Goal: Task Accomplishment & Management: Manage account settings

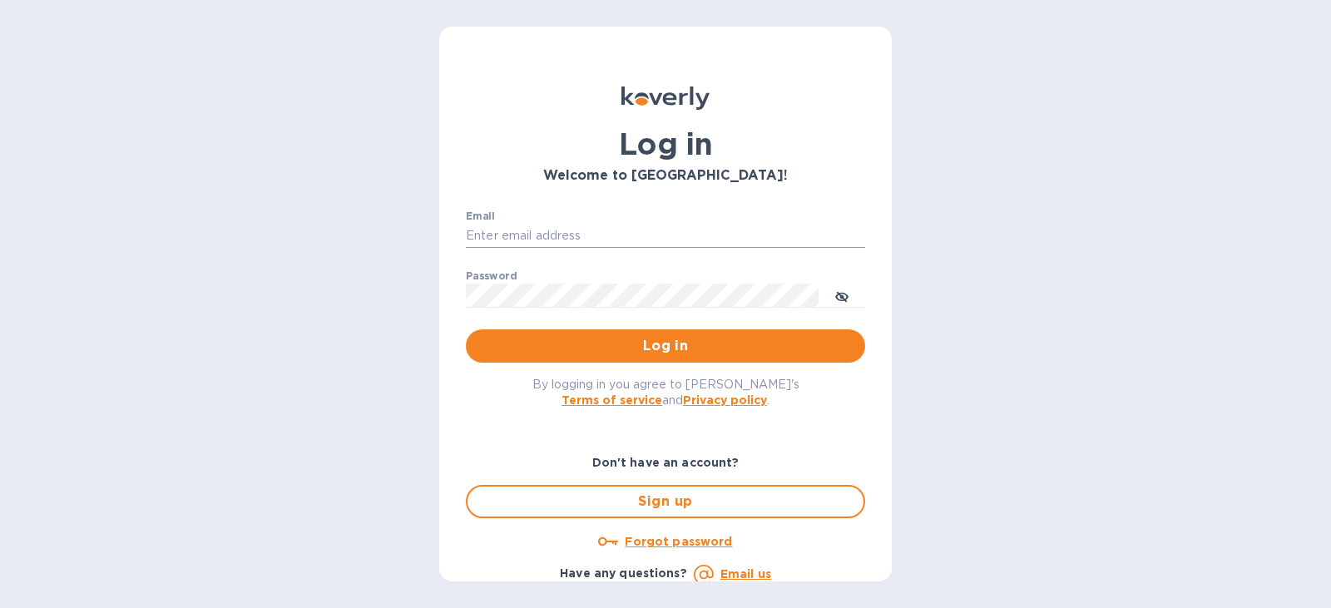
click at [584, 227] on input "Email" at bounding box center [665, 236] width 399 height 25
type input "operations@logiisticsinternational.com"
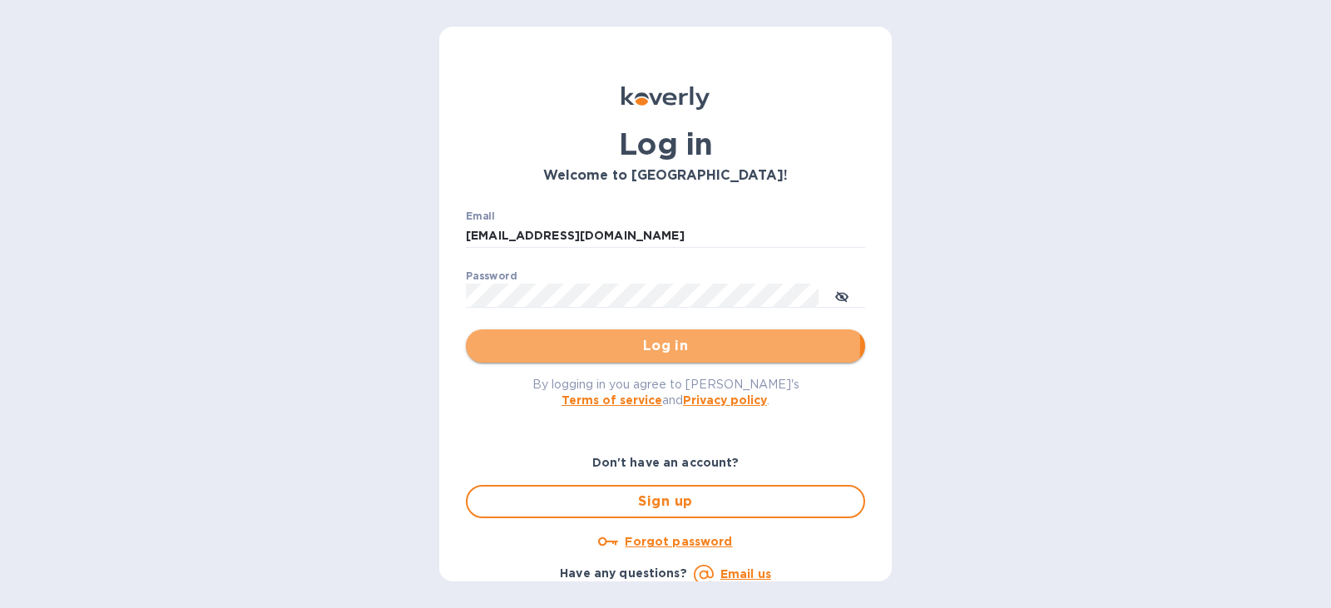
click at [621, 344] on span "Log in" at bounding box center [665, 346] width 373 height 20
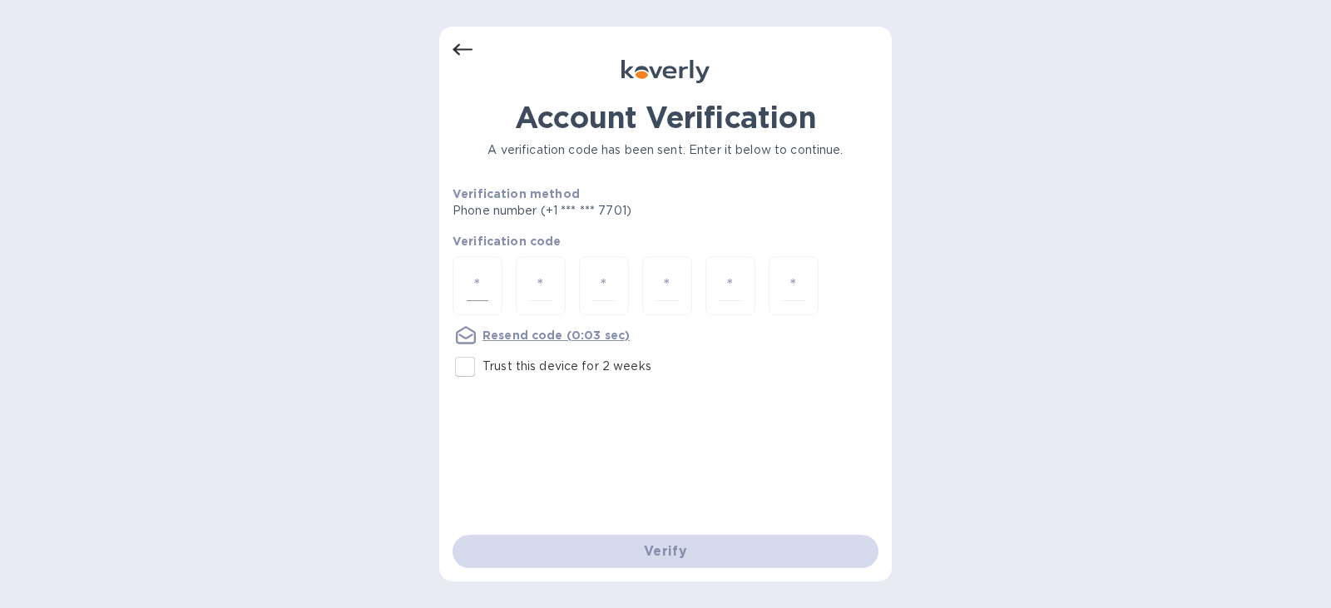
click at [498, 283] on div at bounding box center [478, 285] width 50 height 59
type input "9"
type input "4"
type input "6"
type input "3"
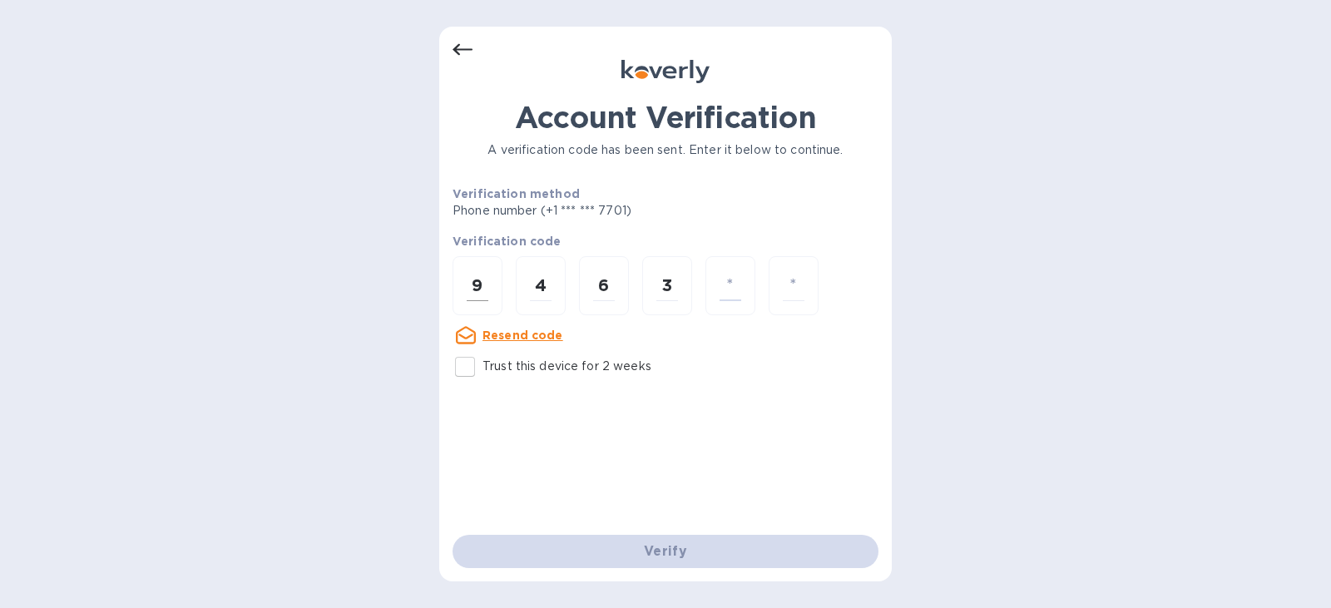
type input "9"
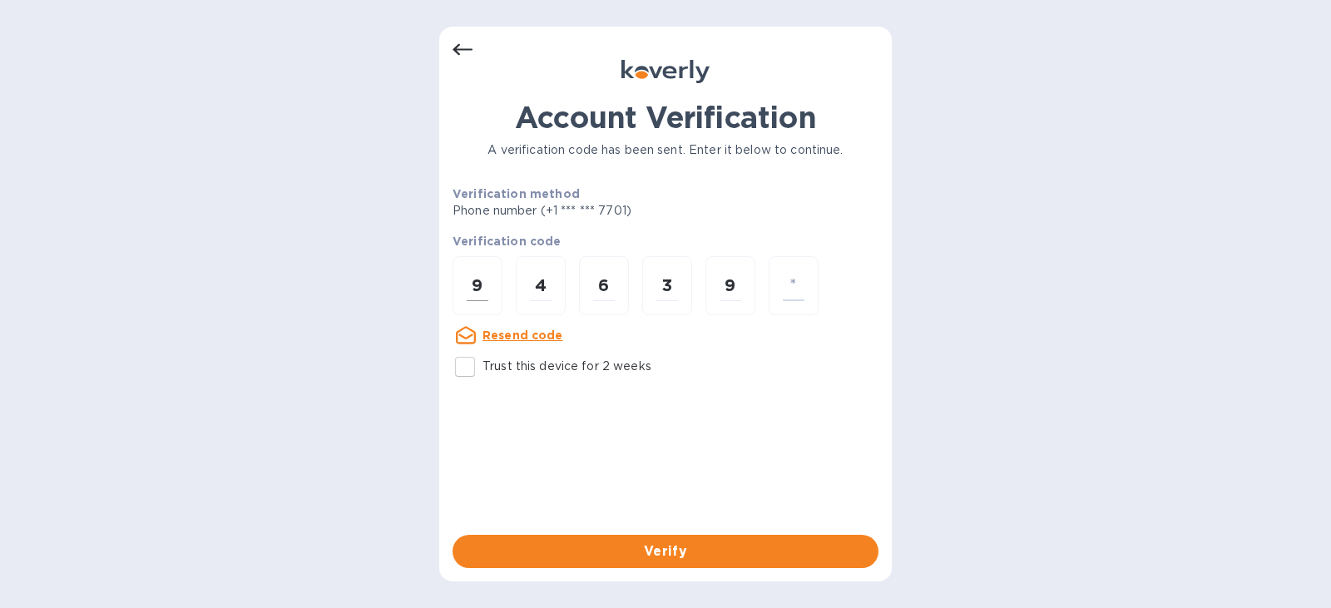
type input "3"
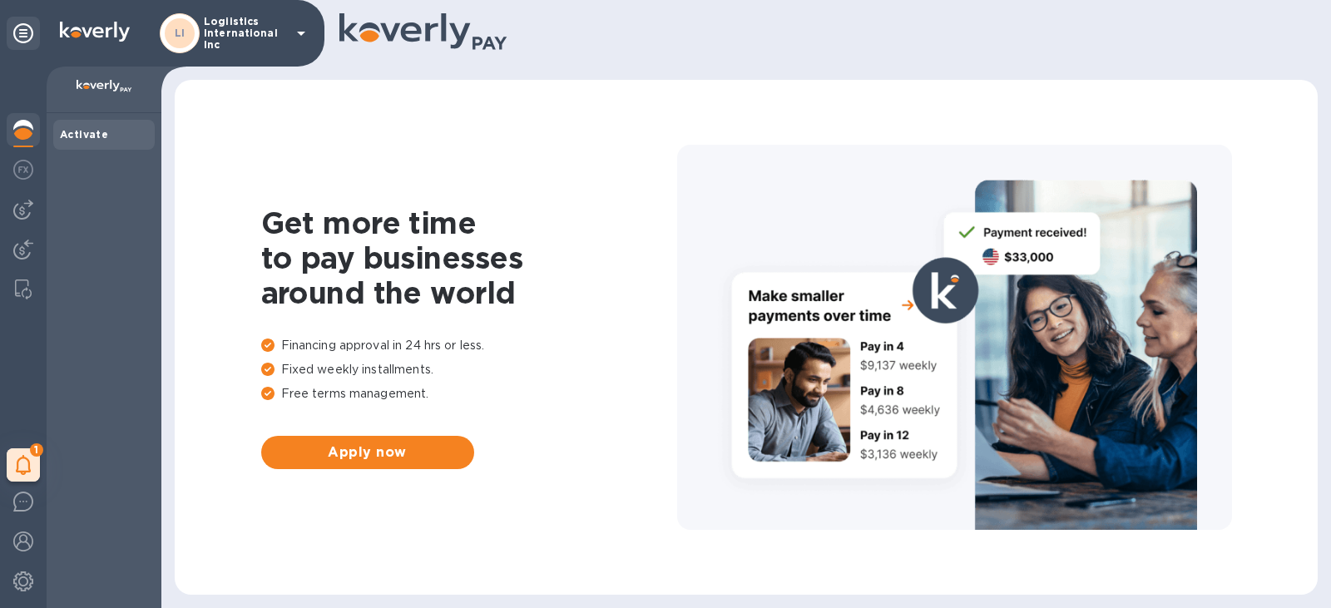
click at [299, 35] on icon at bounding box center [301, 33] width 20 height 20
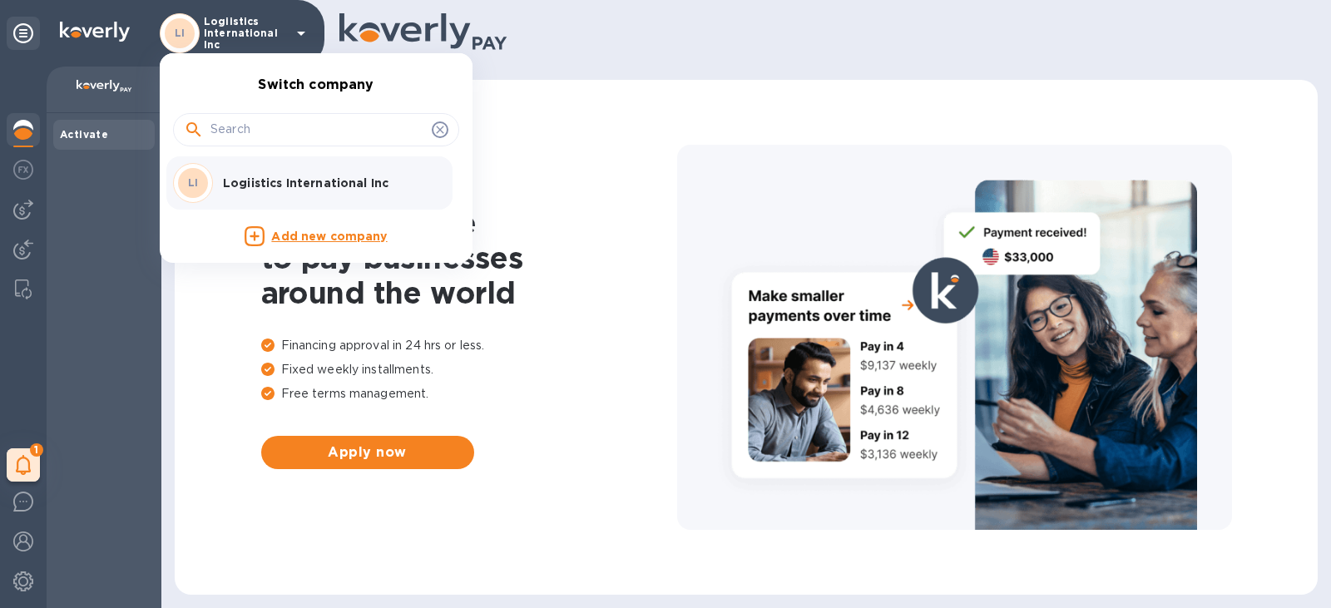
click at [298, 180] on p "Logiistics International Inc" at bounding box center [328, 183] width 210 height 17
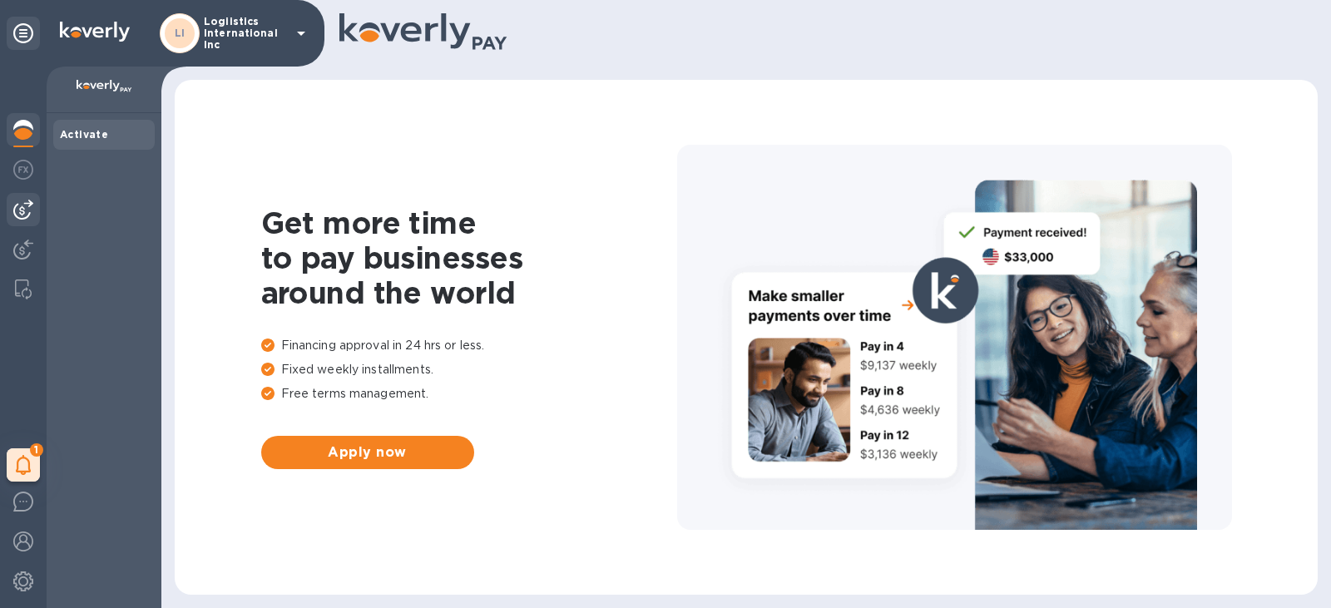
click at [25, 210] on img at bounding box center [23, 210] width 20 height 20
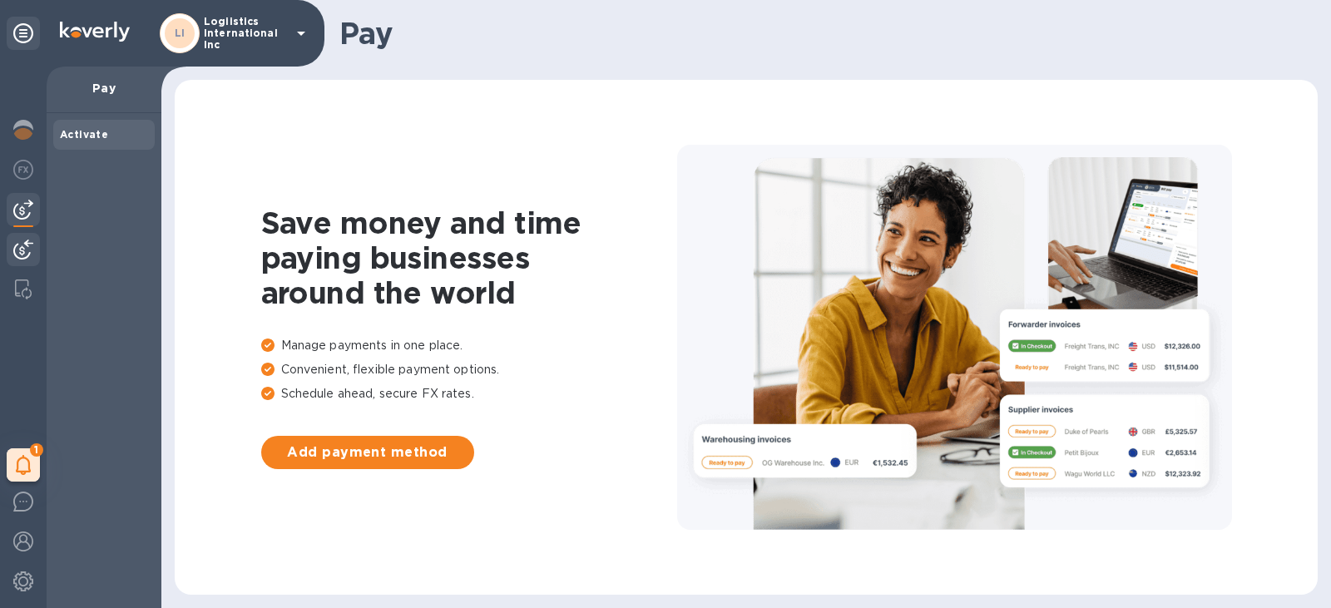
click at [20, 249] on img at bounding box center [23, 250] width 20 height 20
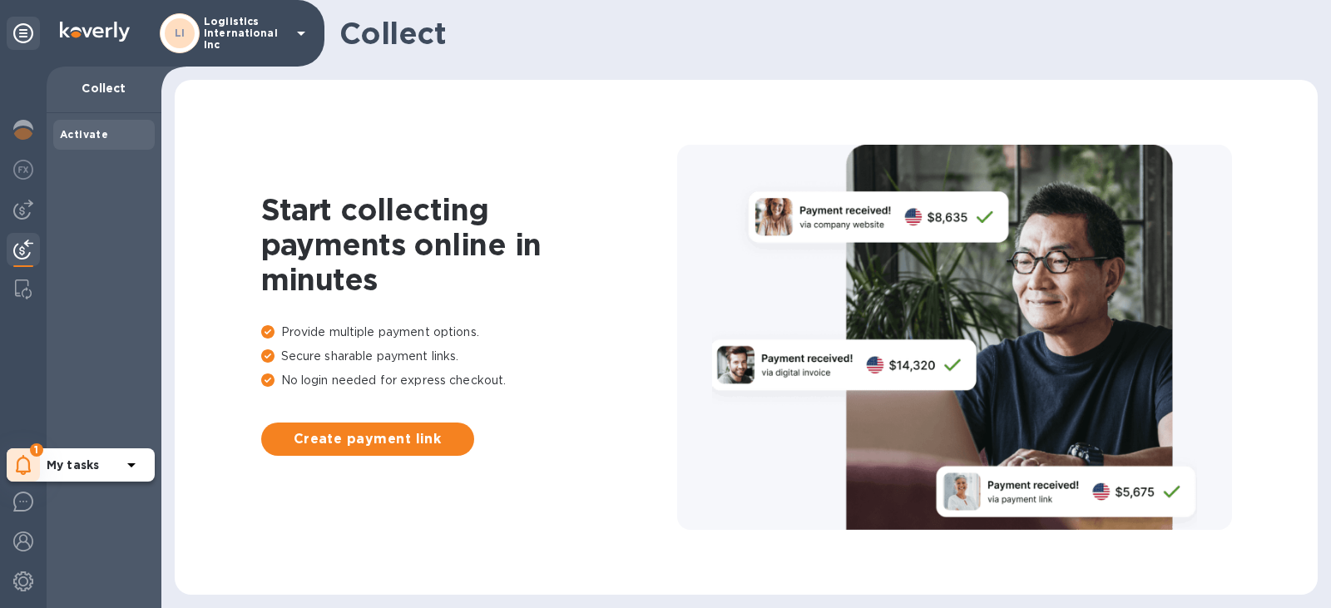
click at [29, 467] on icon at bounding box center [23, 465] width 15 height 20
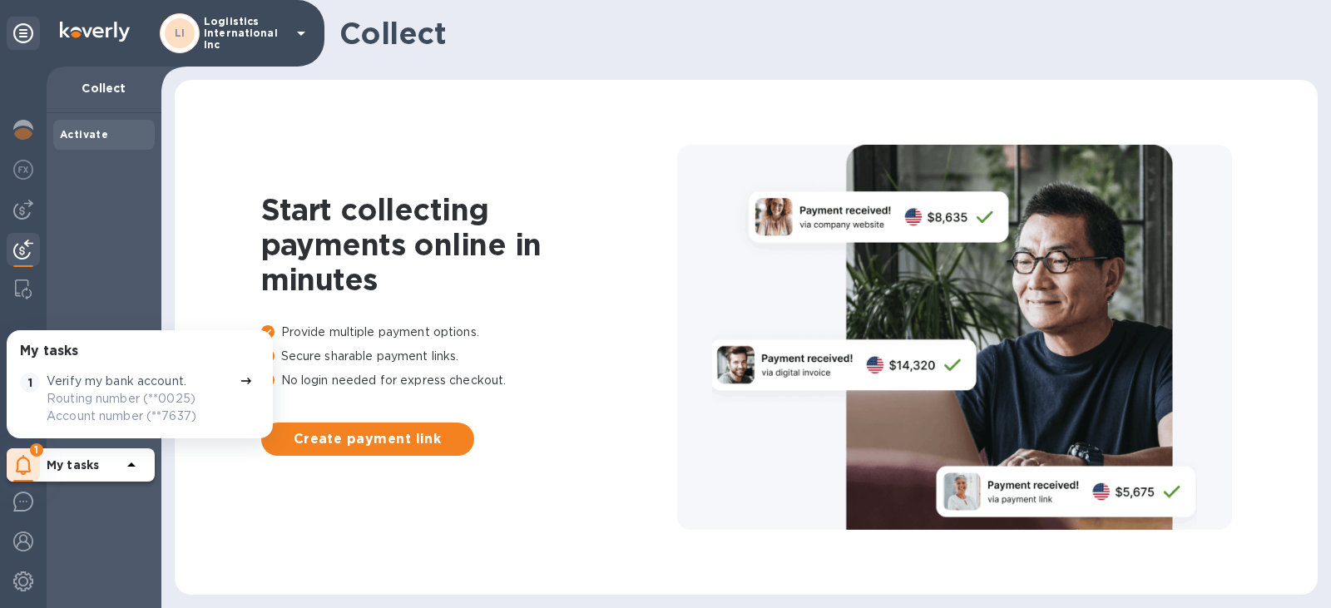
click at [240, 379] on icon at bounding box center [246, 380] width 13 height 13
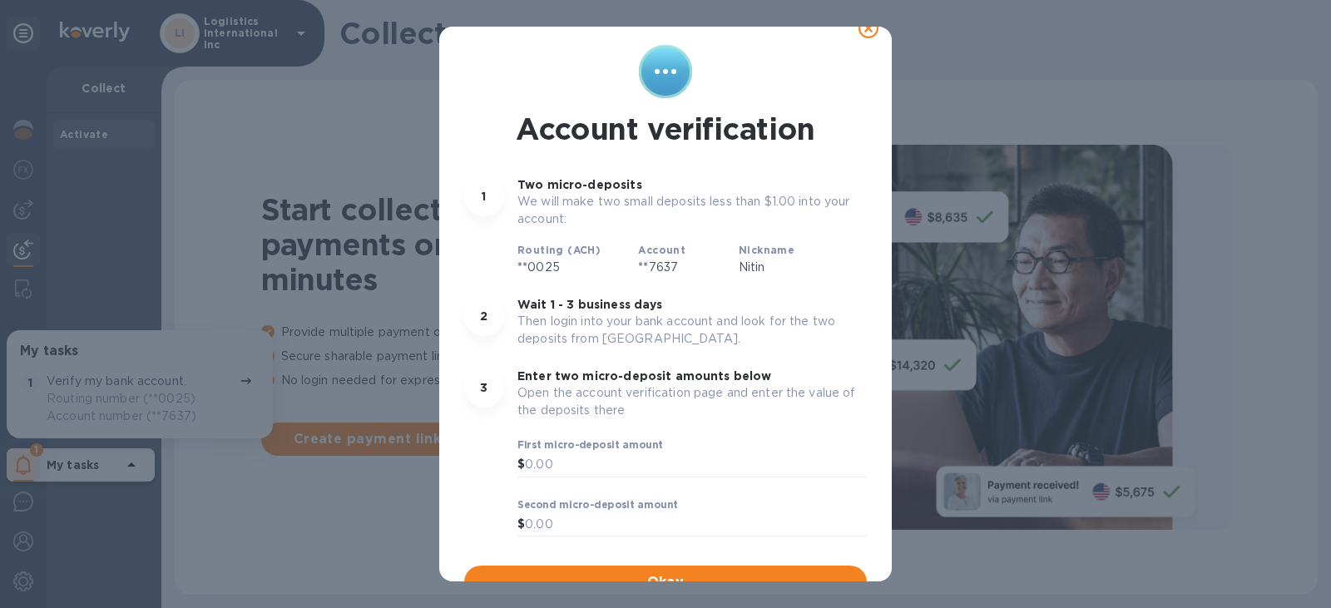
scroll to position [42, 0]
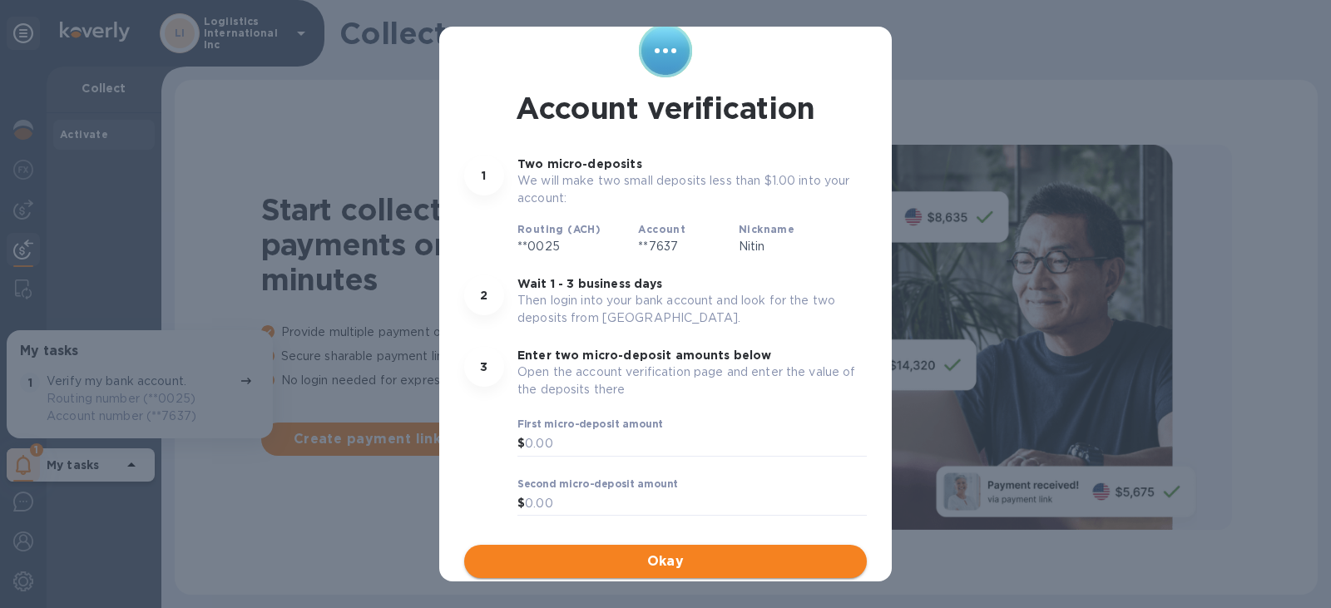
click at [585, 557] on span "Okay" at bounding box center [665, 561] width 376 height 20
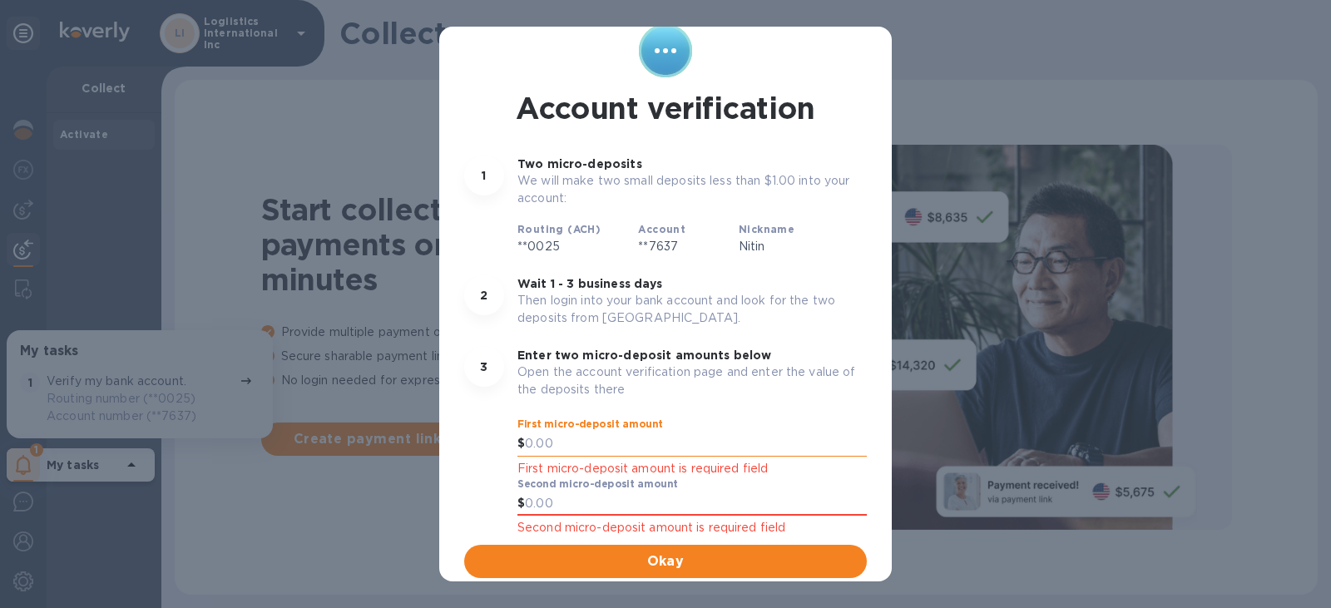
click at [620, 440] on input "text" at bounding box center [696, 444] width 342 height 25
type input "1.15"
click at [580, 502] on input "text" at bounding box center [696, 504] width 342 height 25
type input "0.26"
click at [601, 557] on span "Okay" at bounding box center [665, 561] width 376 height 20
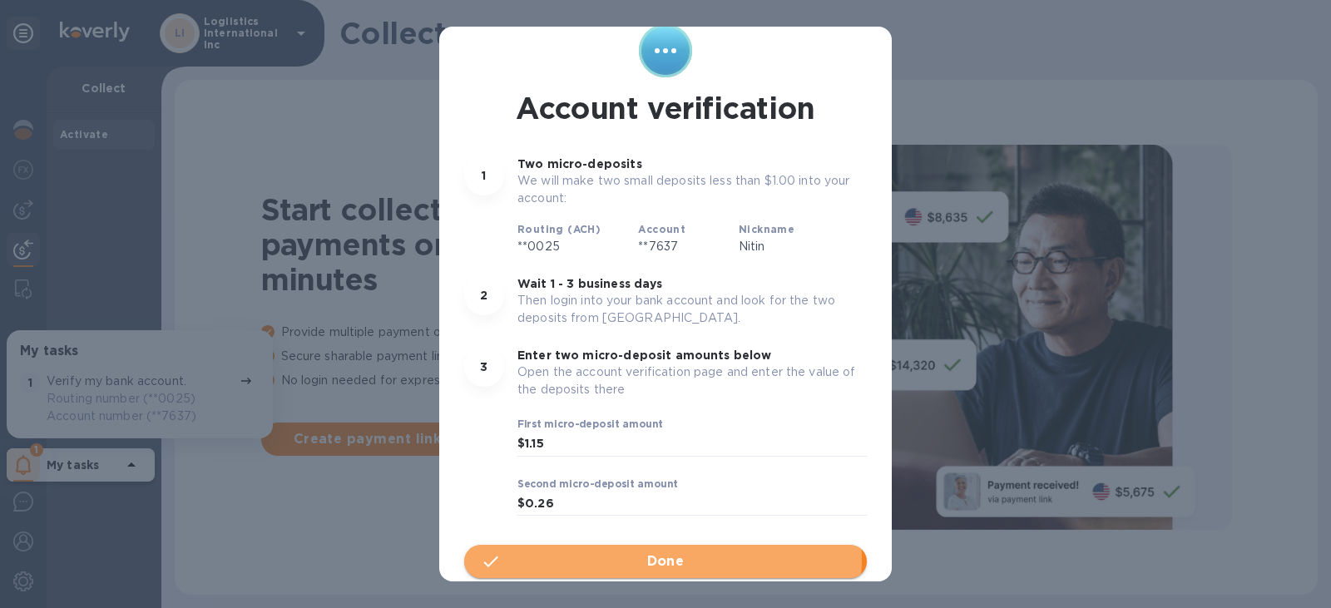
click at [601, 557] on span "Done" at bounding box center [665, 561] width 376 height 20
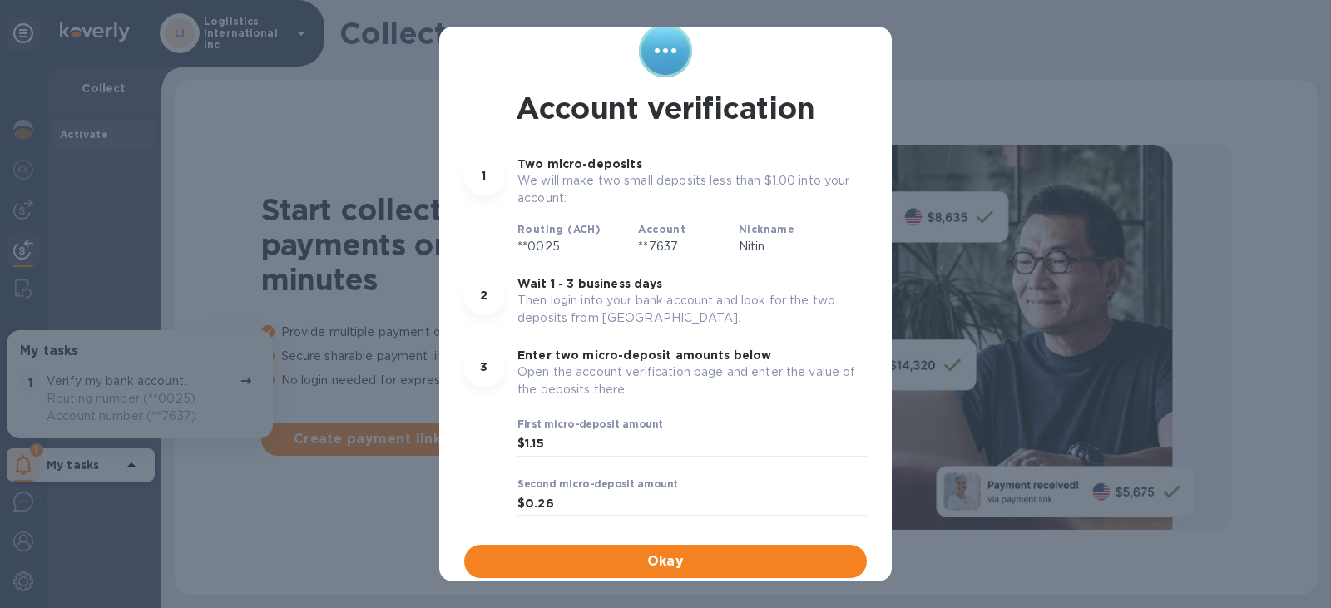
click at [289, 527] on div "Account verification 1 Two micro-deposits We will make two small deposits less …" at bounding box center [665, 304] width 1331 height 608
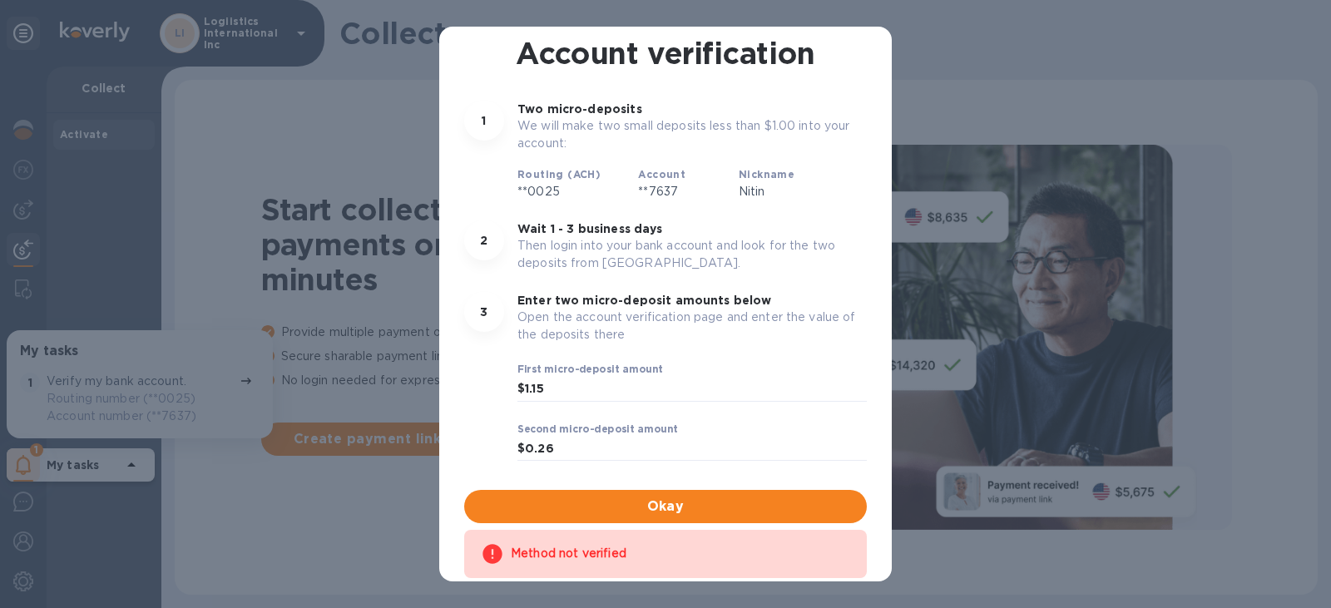
click at [618, 552] on div "Method not verified" at bounding box center [680, 554] width 339 height 30
click at [605, 446] on input "0.26" at bounding box center [696, 449] width 342 height 25
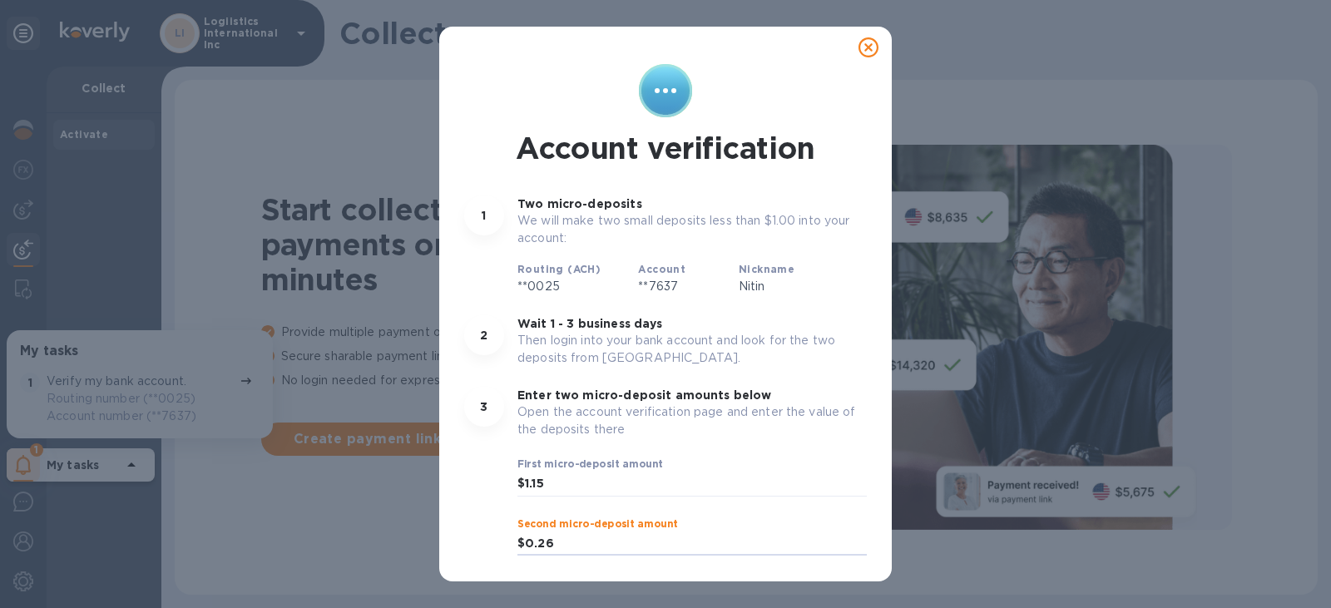
scroll to position [0, 0]
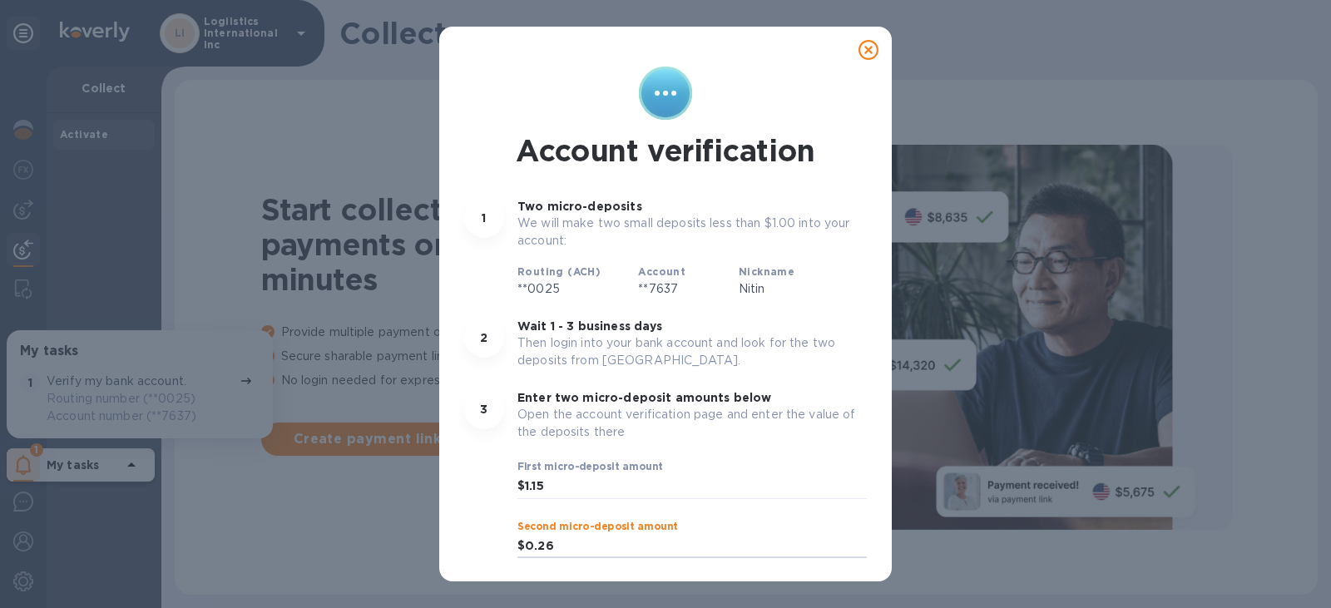
click at [868, 48] on icon at bounding box center [868, 50] width 20 height 20
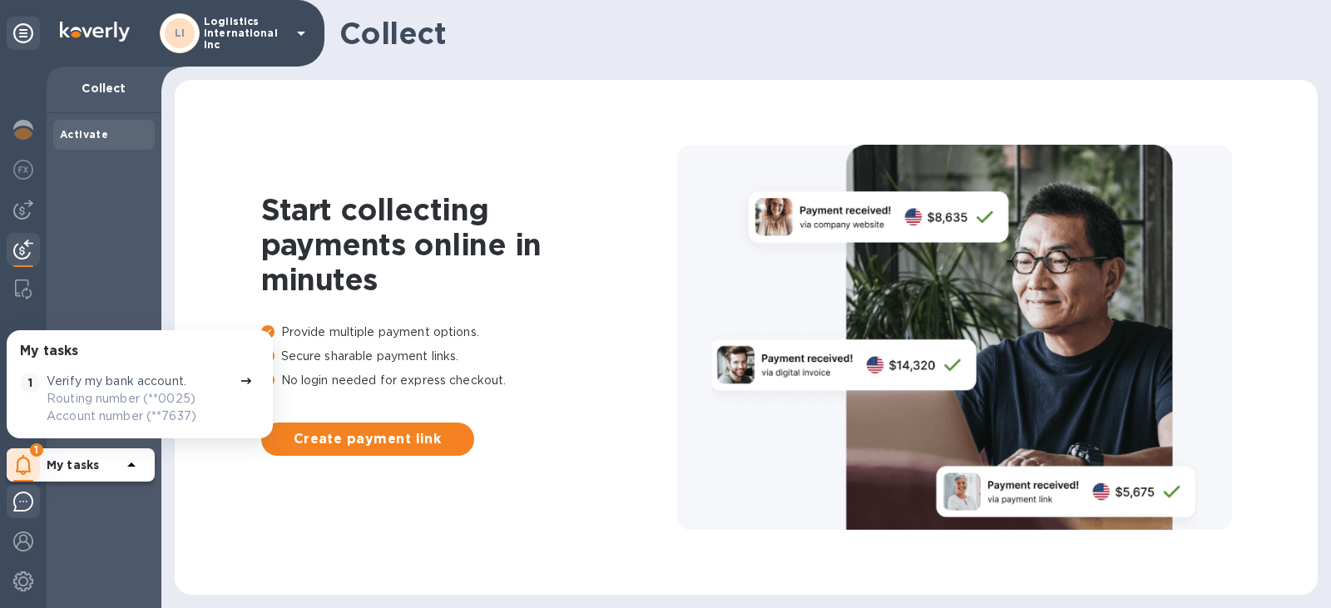
click at [27, 502] on img at bounding box center [23, 502] width 20 height 20
click at [22, 545] on img at bounding box center [23, 542] width 20 height 20
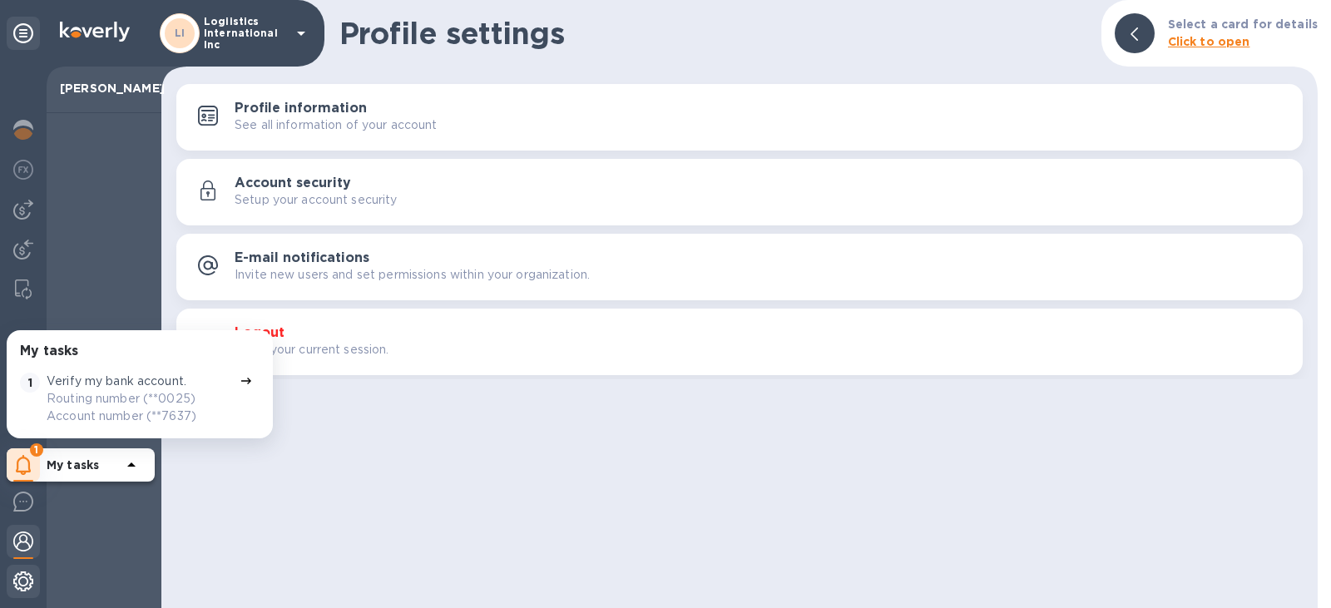
click at [22, 582] on img at bounding box center [23, 581] width 20 height 20
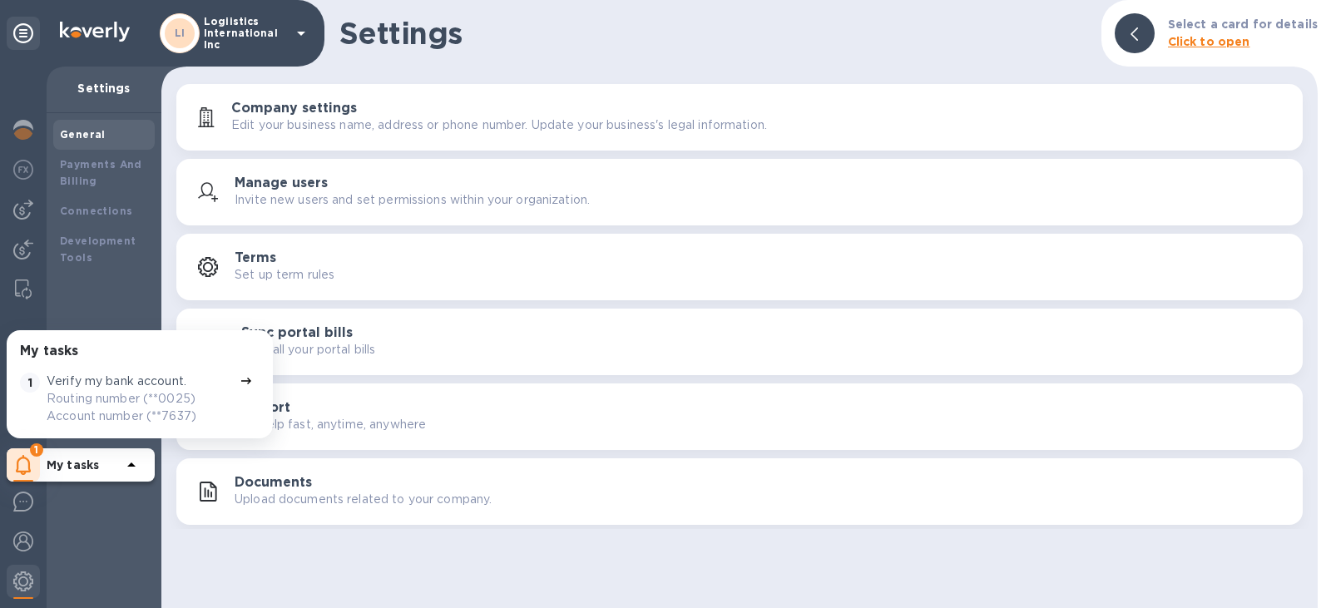
click at [328, 562] on div "Settings Select a card for details Click to open Company settings Edit your bus…" at bounding box center [739, 304] width 1156 height 608
click at [82, 128] on b "General" at bounding box center [83, 134] width 46 height 12
click at [299, 35] on icon at bounding box center [301, 33] width 20 height 20
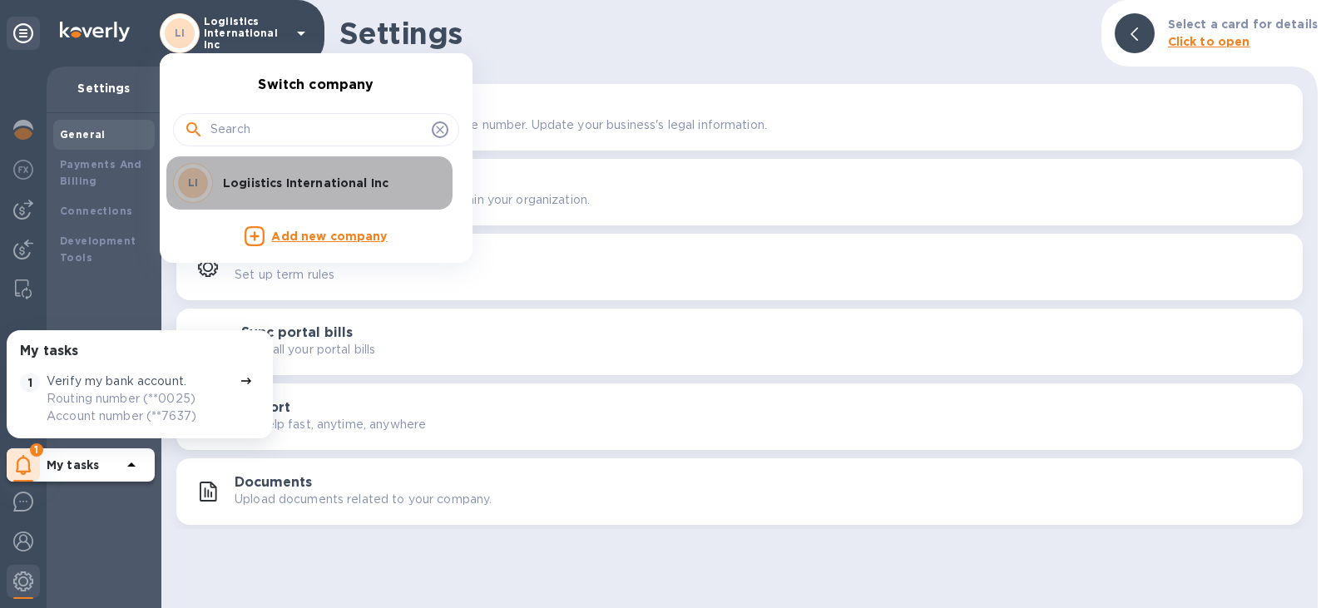
click at [319, 186] on p "Logiistics International Inc" at bounding box center [328, 183] width 210 height 17
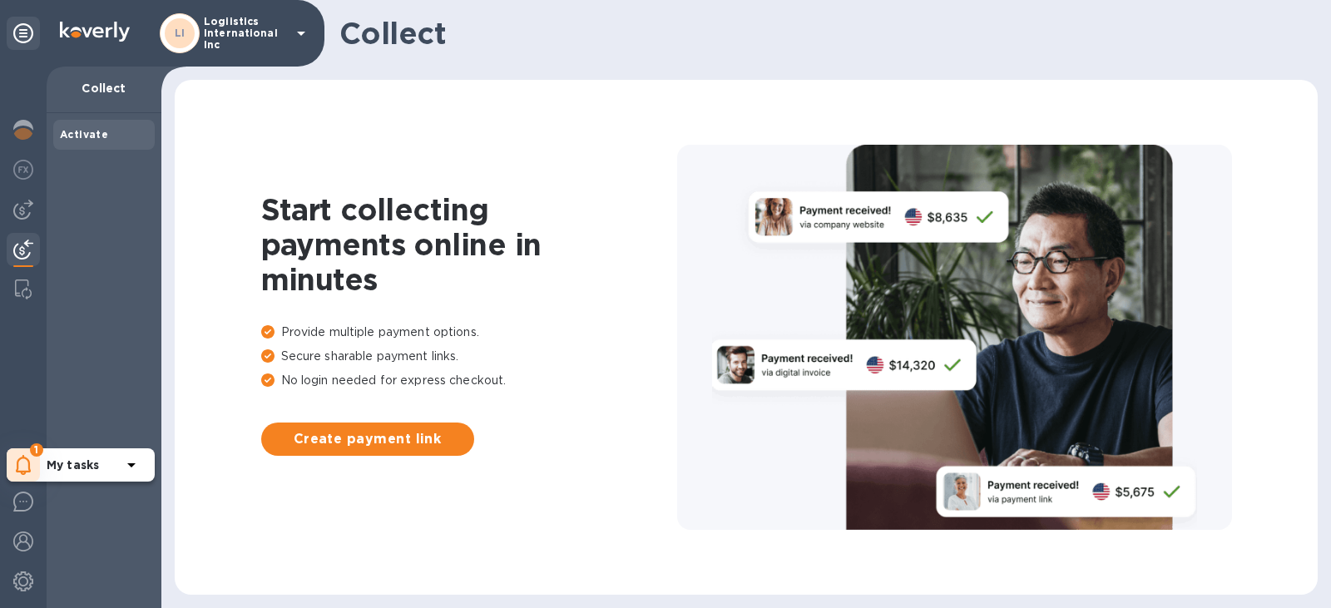
click at [27, 468] on icon at bounding box center [24, 465] width 16 height 20
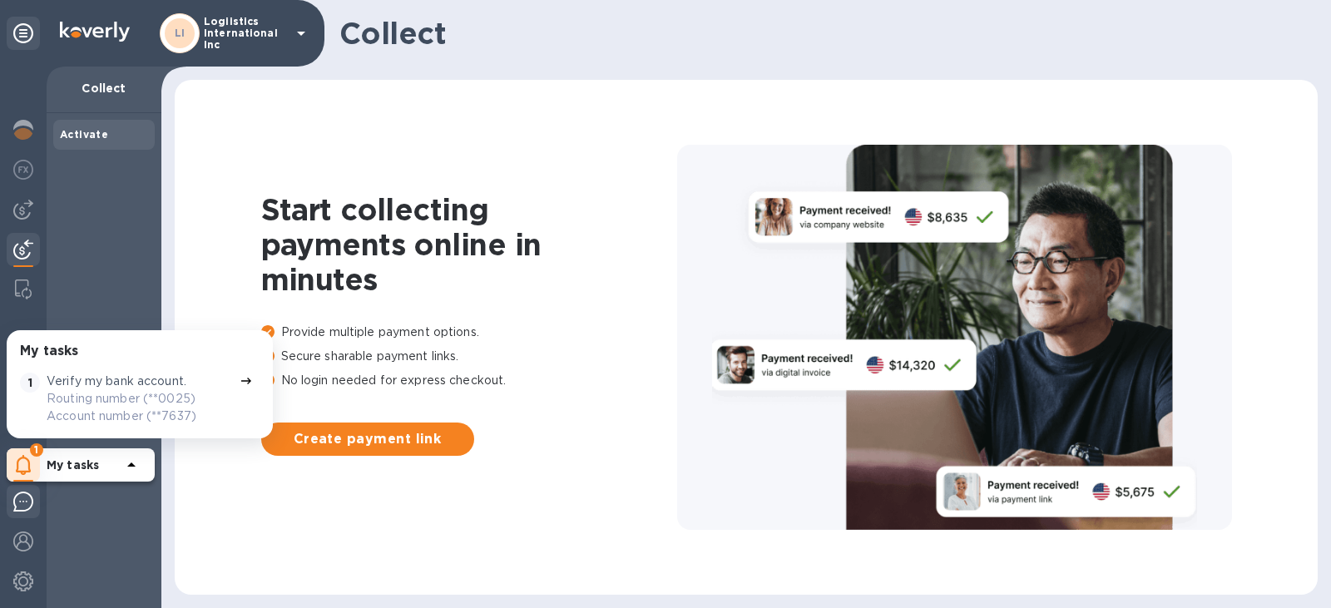
click at [19, 502] on img at bounding box center [23, 502] width 20 height 20
click at [26, 542] on img at bounding box center [23, 542] width 20 height 20
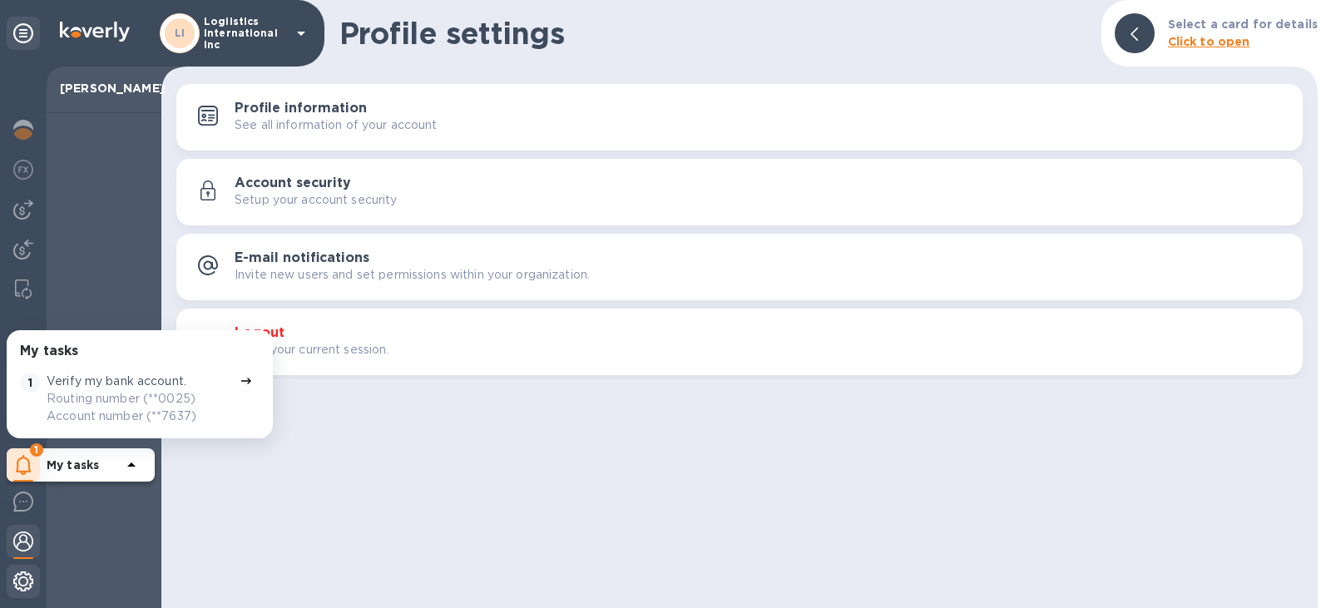
click at [26, 586] on img at bounding box center [23, 581] width 20 height 20
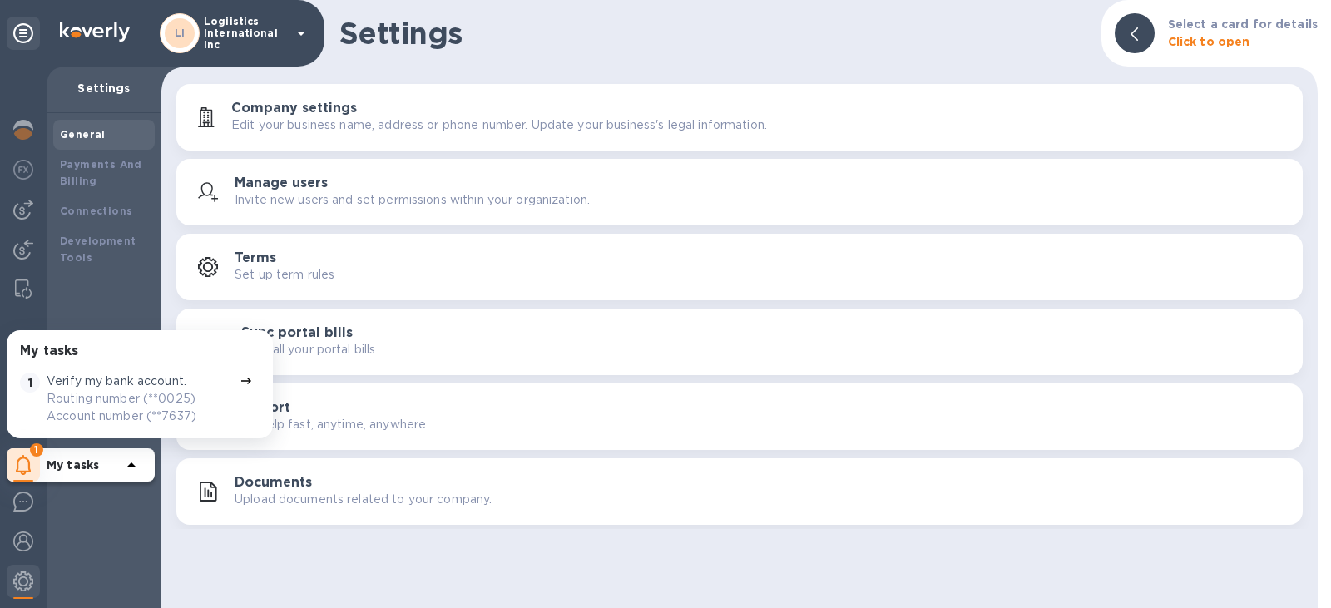
click at [426, 574] on div "Settings Select a card for details Click to open Company settings Edit your bus…" at bounding box center [739, 304] width 1156 height 608
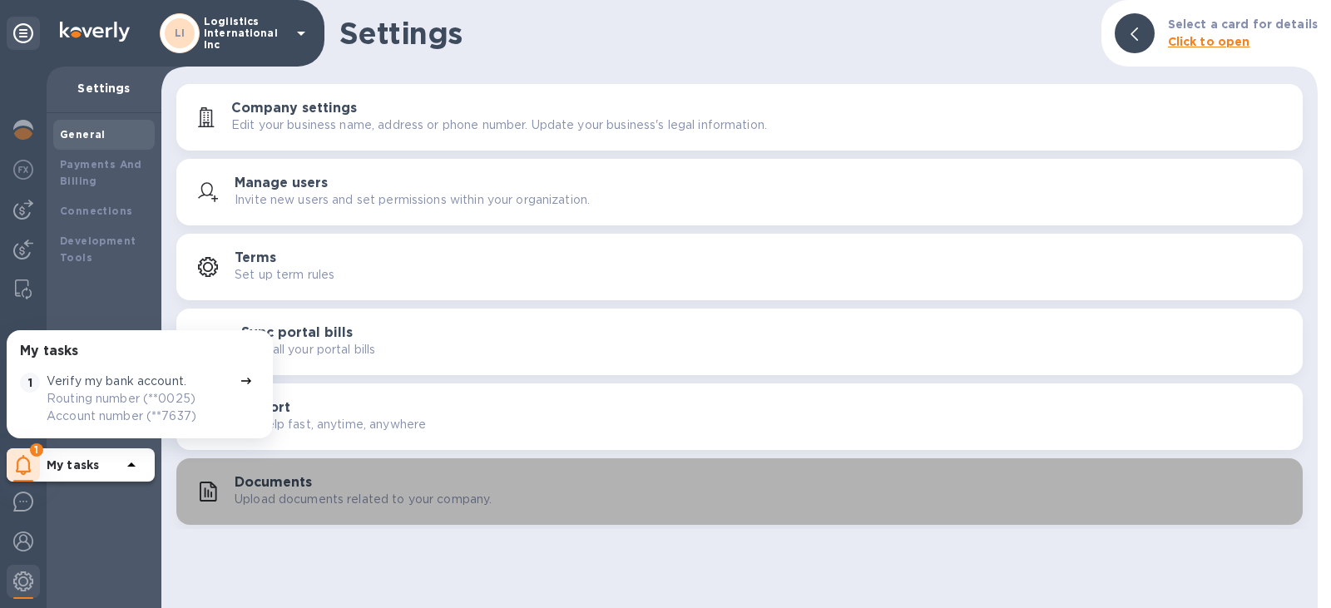
click at [371, 519] on button "Documents Upload documents related to your company." at bounding box center [739, 491] width 1126 height 67
